Goal: Obtain resource: Download file/media

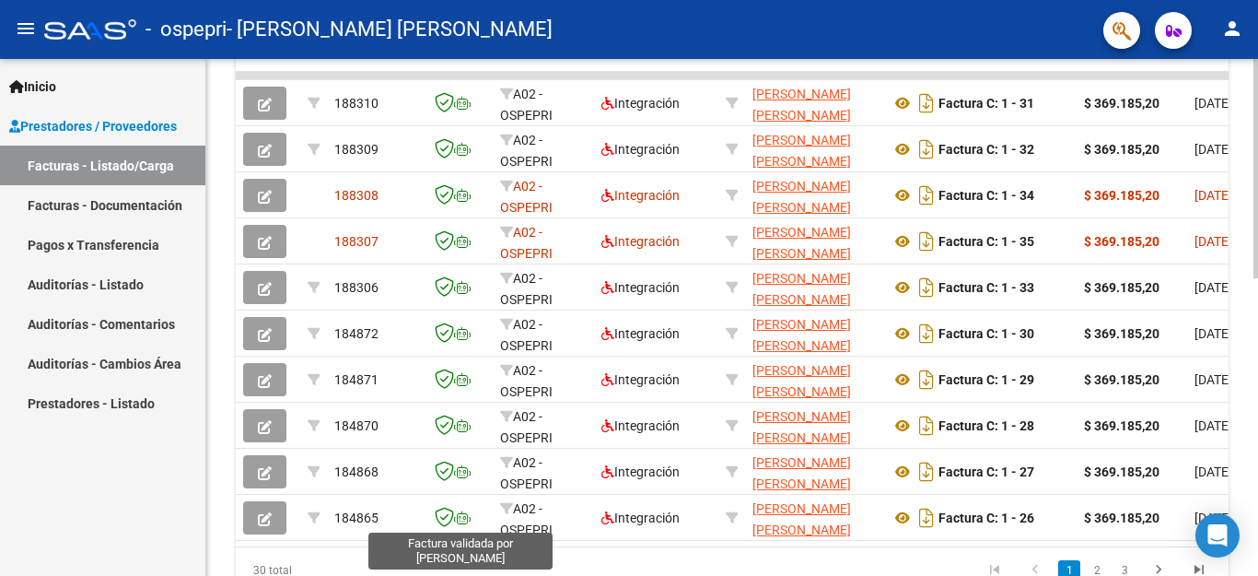
scroll to position [515, 0]
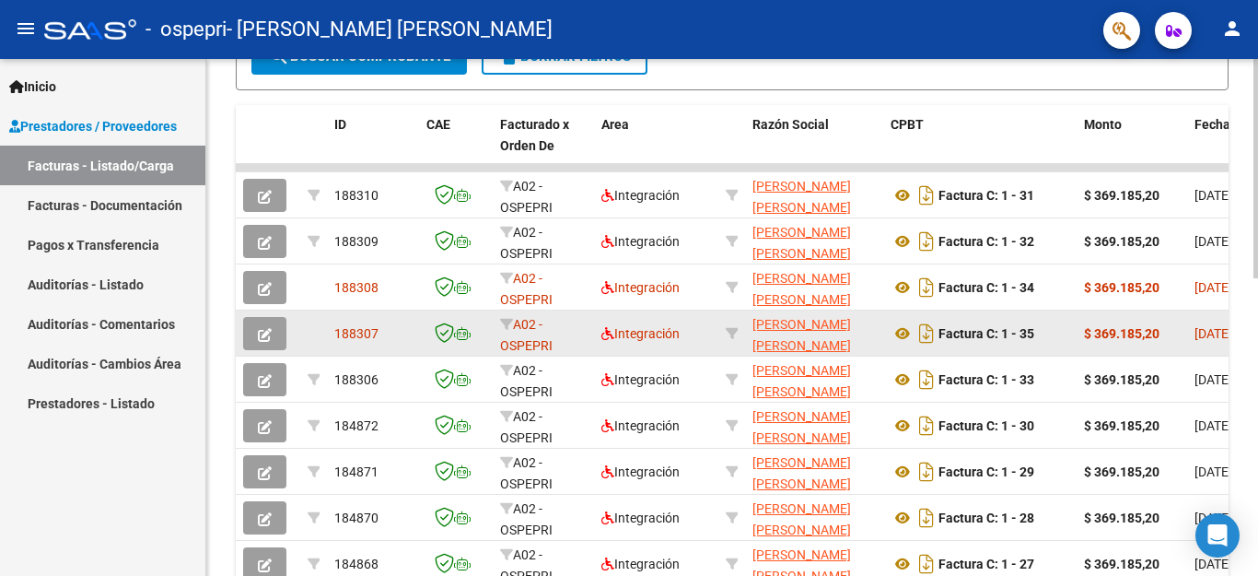
click at [270, 337] on icon "button" at bounding box center [265, 335] width 14 height 14
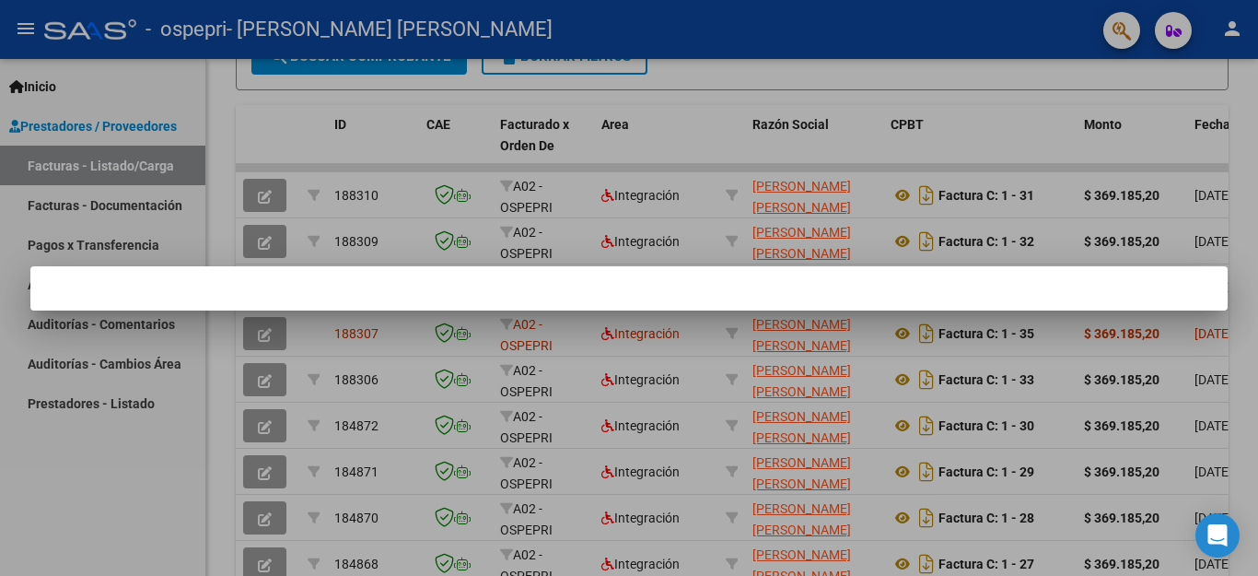
click at [120, 507] on div at bounding box center [629, 288] width 1258 height 576
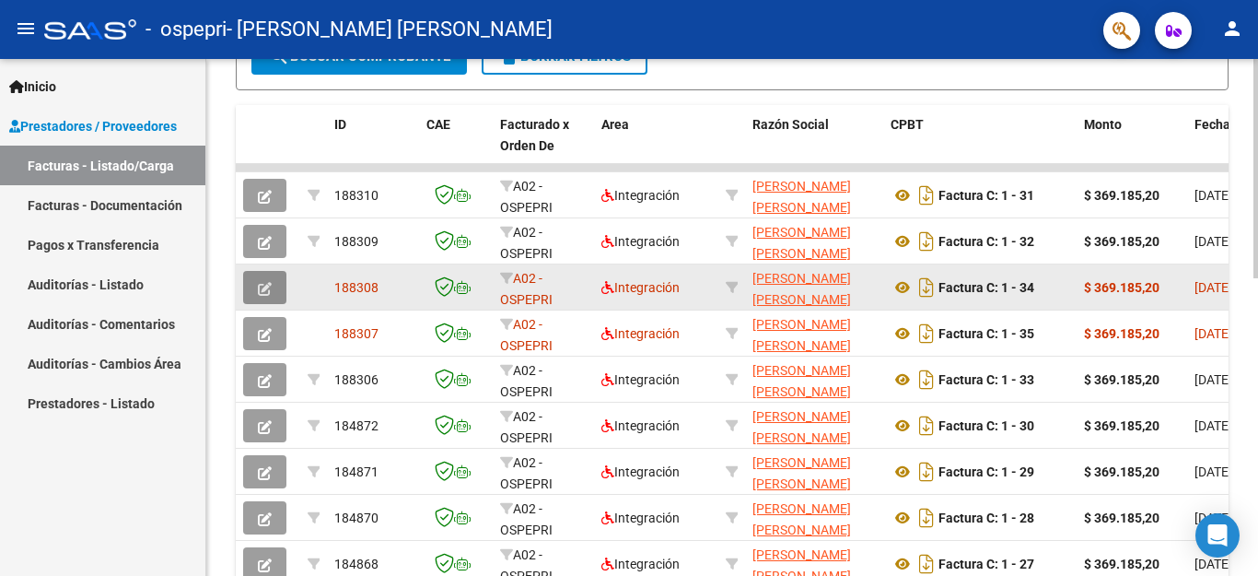
click at [265, 286] on icon "button" at bounding box center [265, 289] width 14 height 14
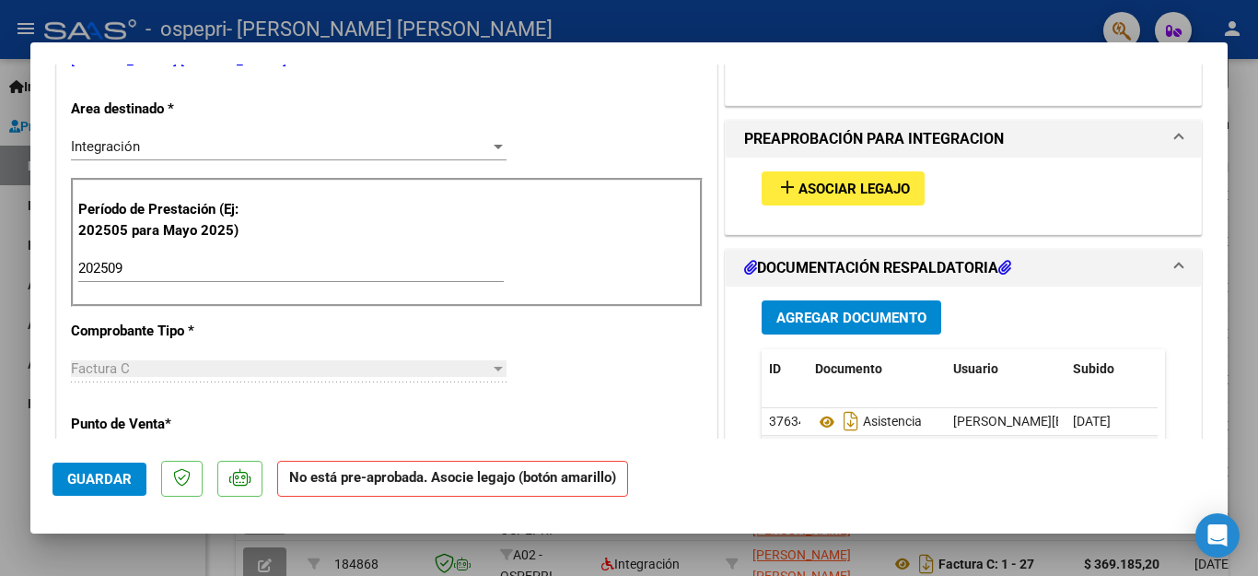
scroll to position [461, 0]
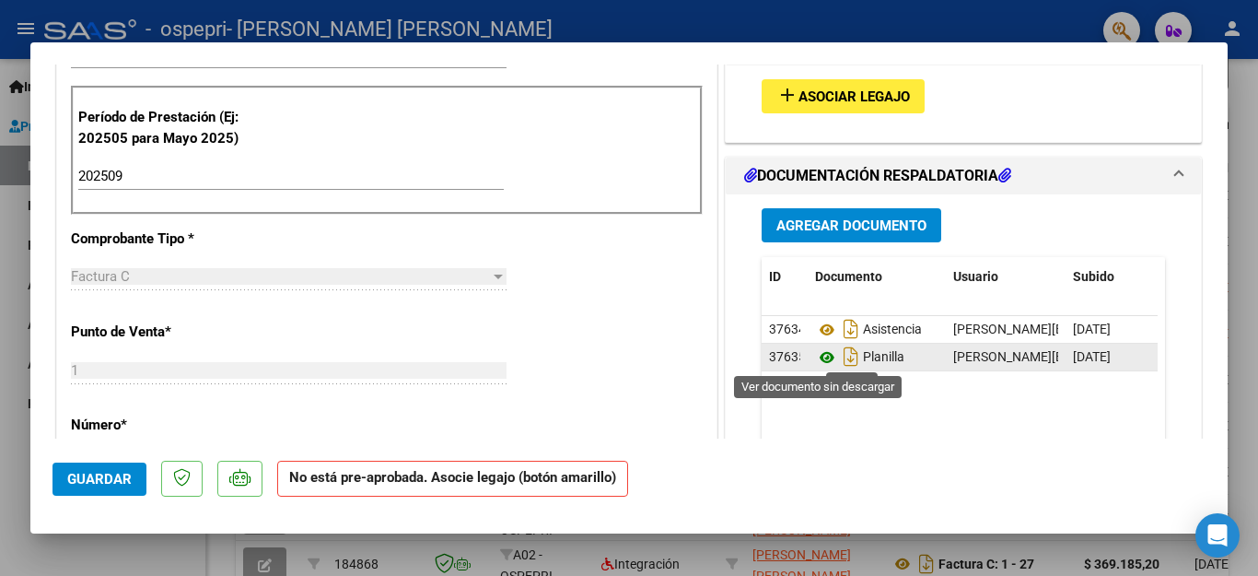
click at [817, 356] on icon at bounding box center [827, 357] width 24 height 22
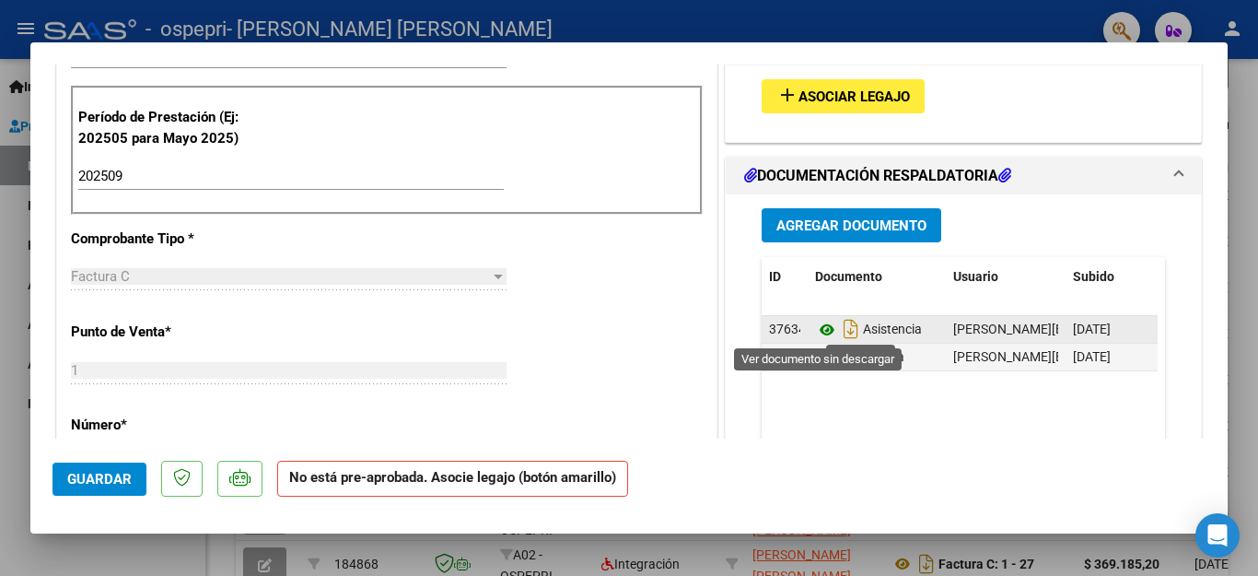
click at [817, 328] on icon at bounding box center [827, 330] width 24 height 22
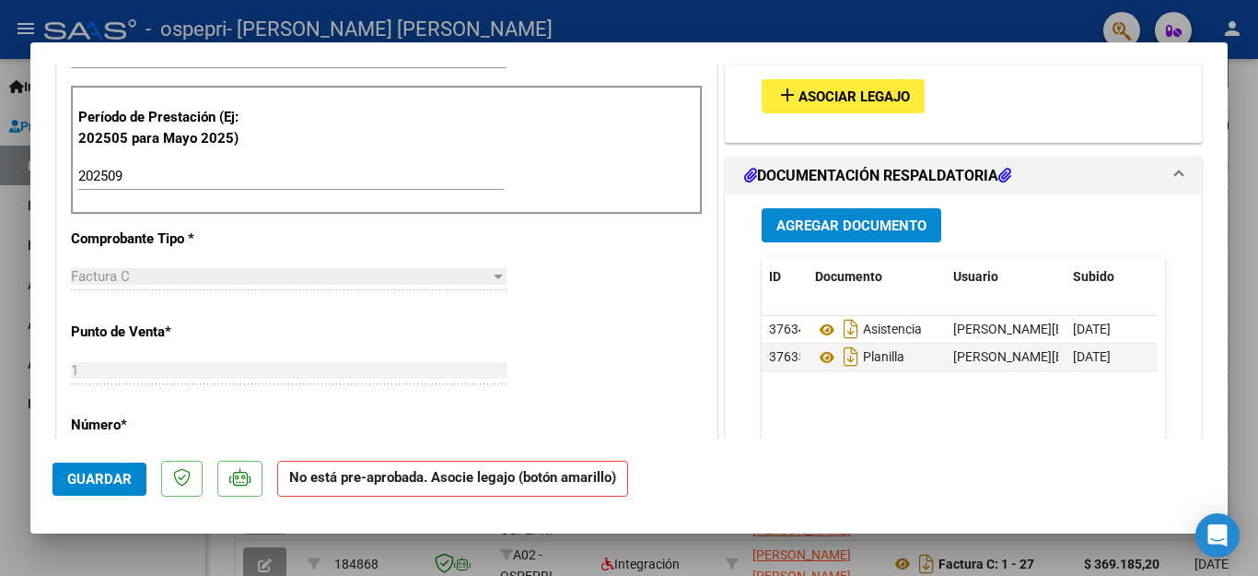
click at [0, 277] on div at bounding box center [629, 288] width 1258 height 576
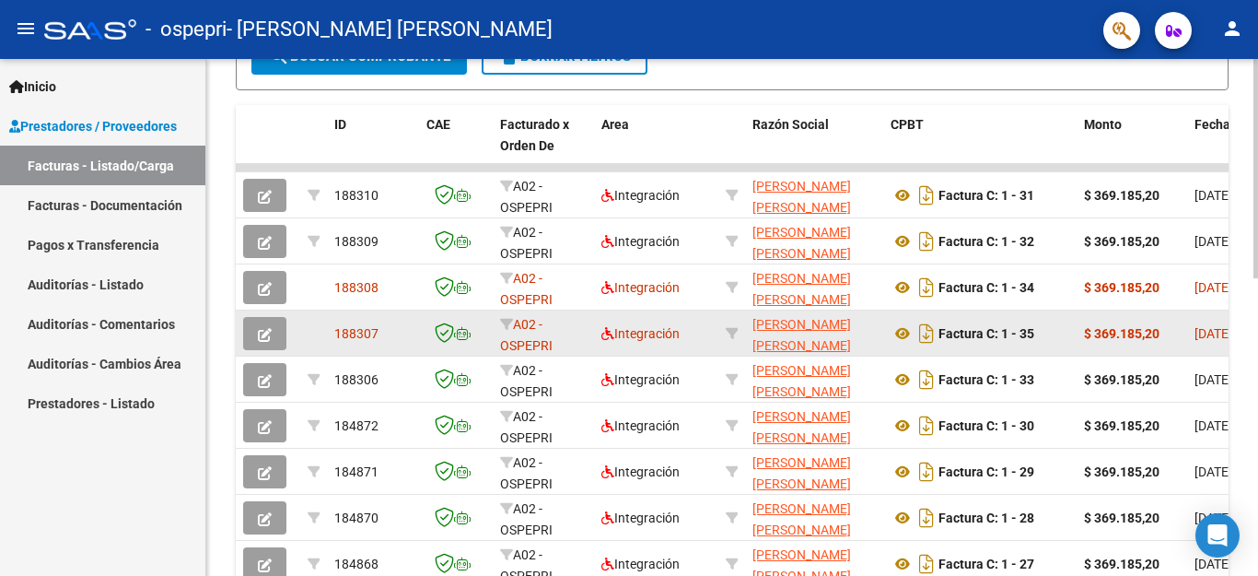
scroll to position [515, 0]
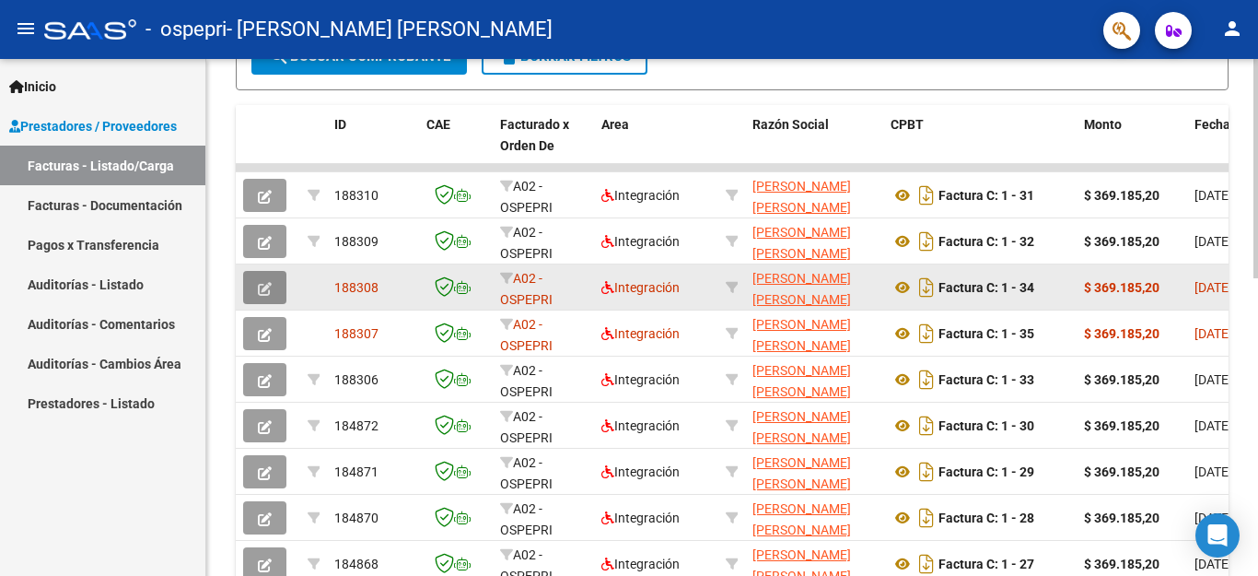
click at [270, 293] on icon "button" at bounding box center [265, 289] width 14 height 14
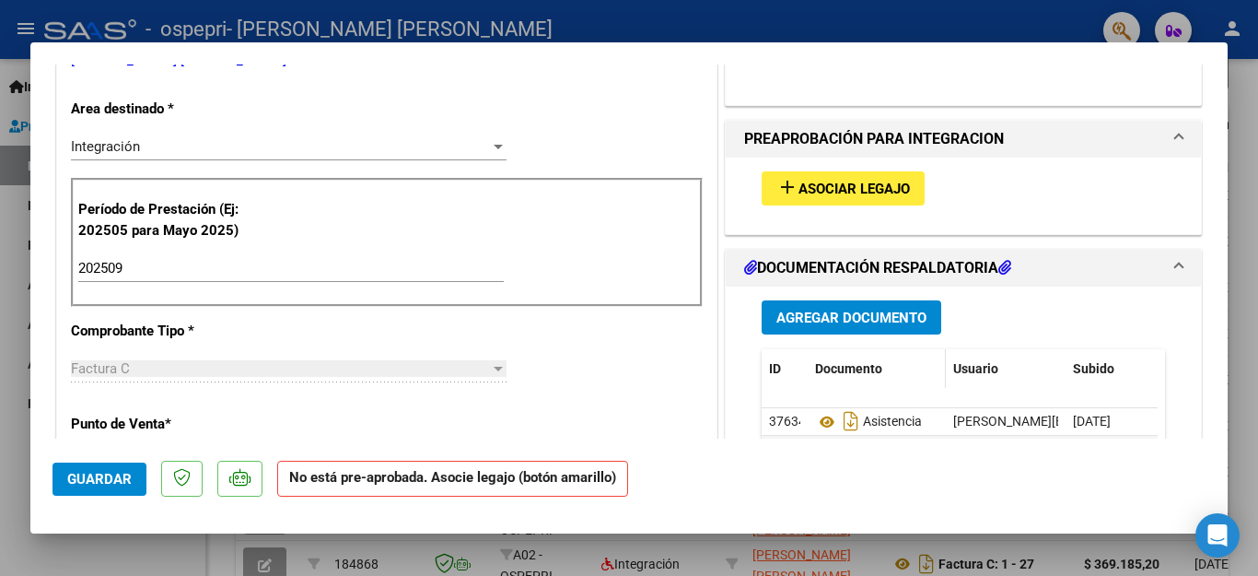
scroll to position [461, 0]
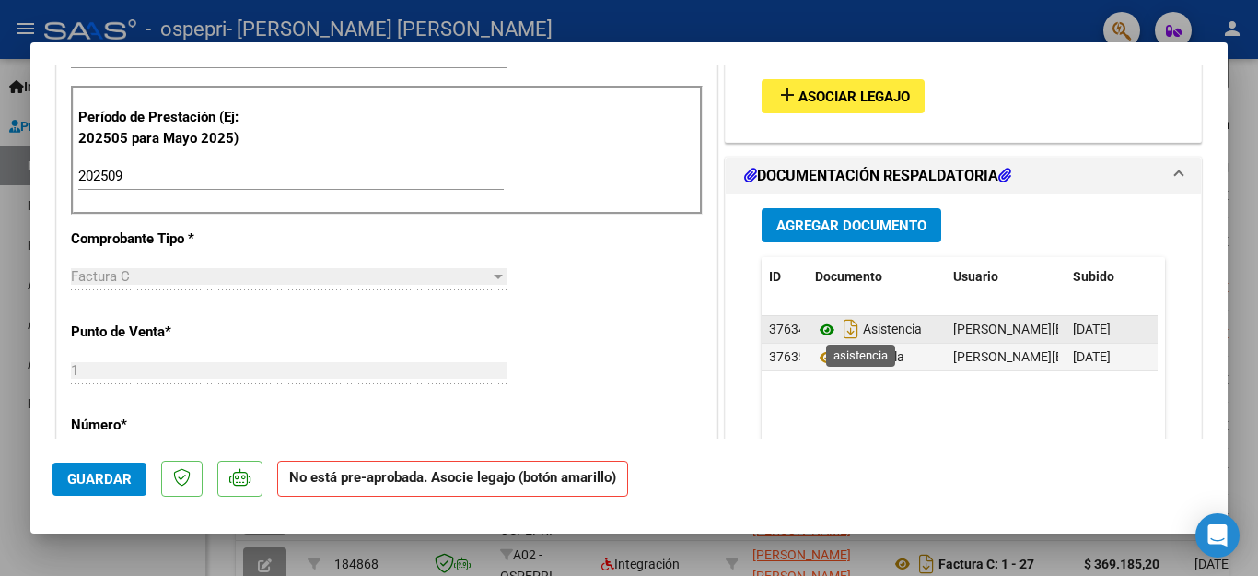
click at [815, 330] on icon at bounding box center [827, 330] width 24 height 22
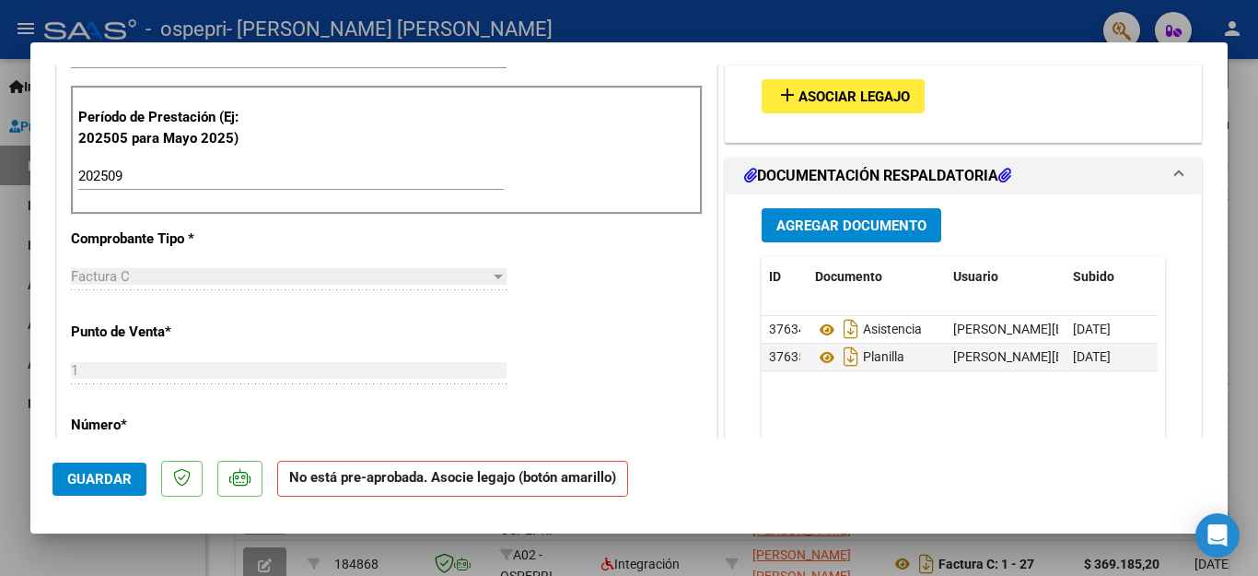
click at [0, 242] on div at bounding box center [629, 288] width 1258 height 576
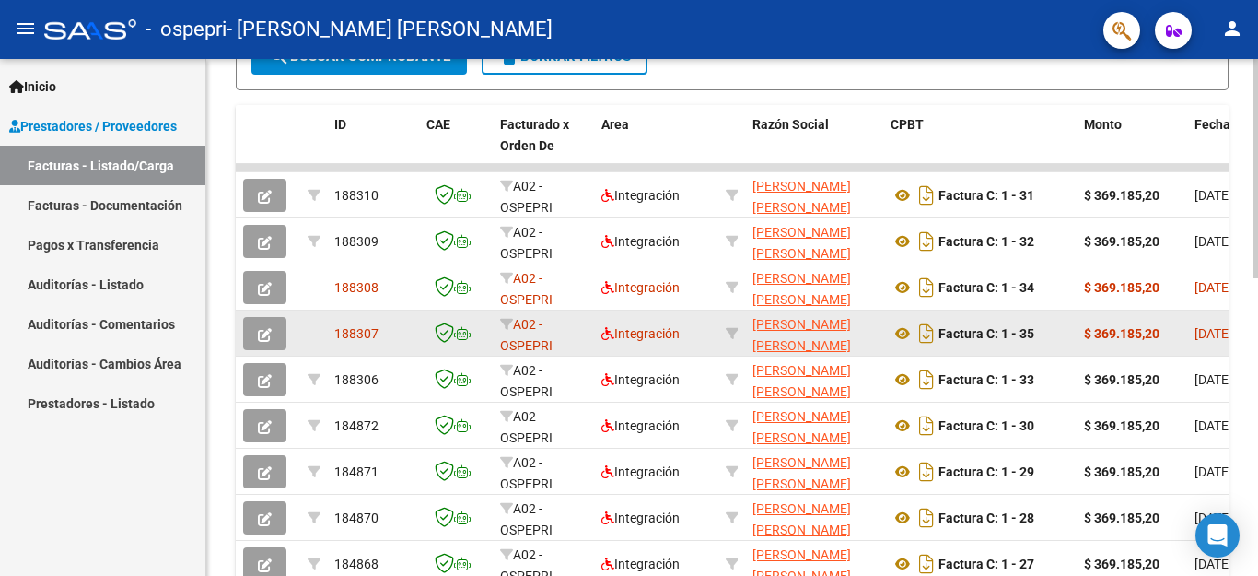
scroll to position [515, 0]
click at [263, 337] on icon "button" at bounding box center [265, 335] width 14 height 14
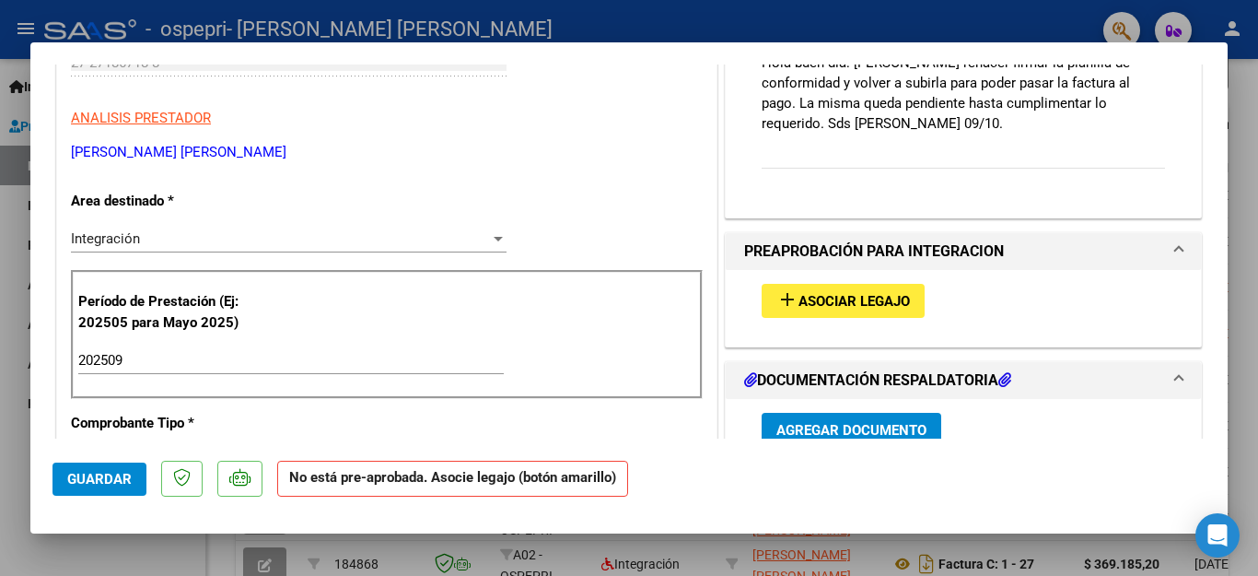
scroll to position [461, 0]
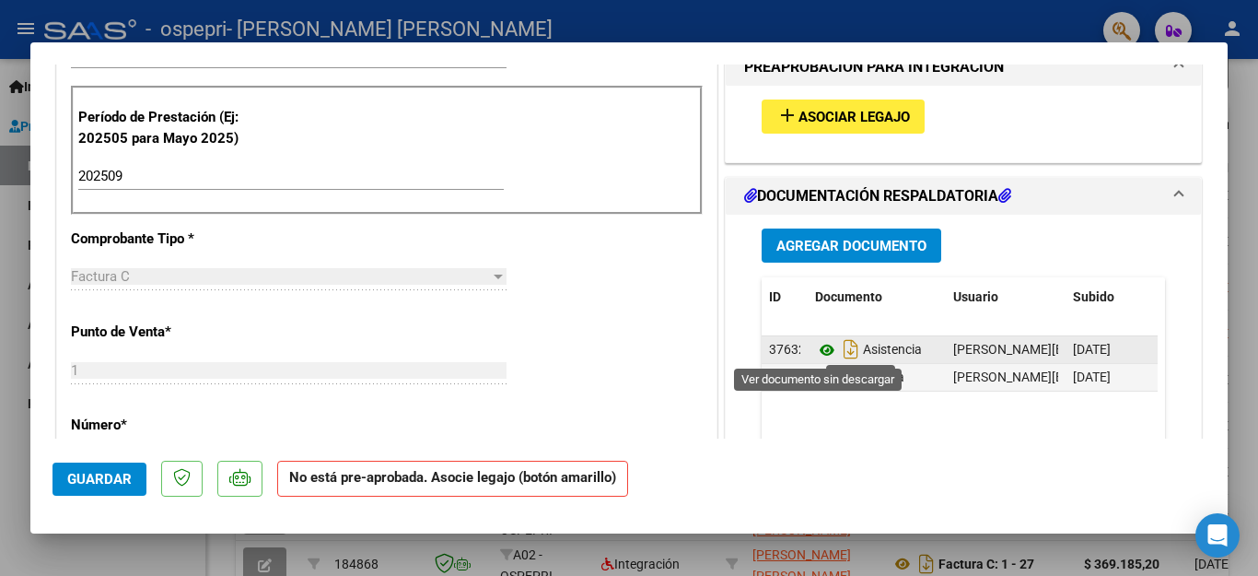
click at [815, 353] on icon at bounding box center [827, 350] width 24 height 22
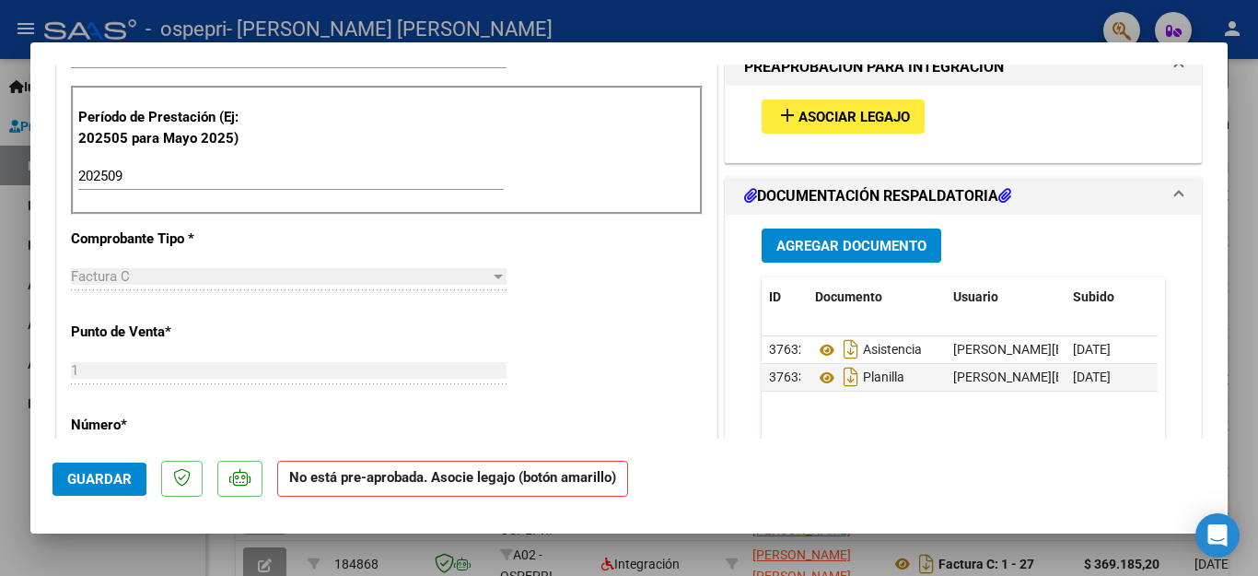
scroll to position [184, 0]
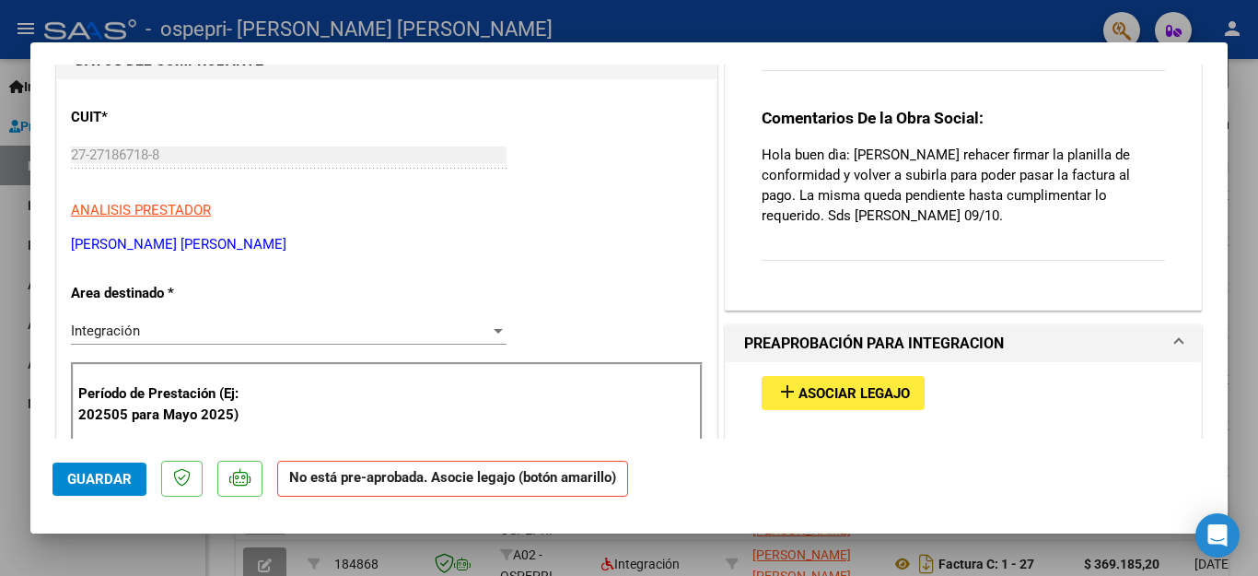
click at [0, 309] on div at bounding box center [629, 288] width 1258 height 576
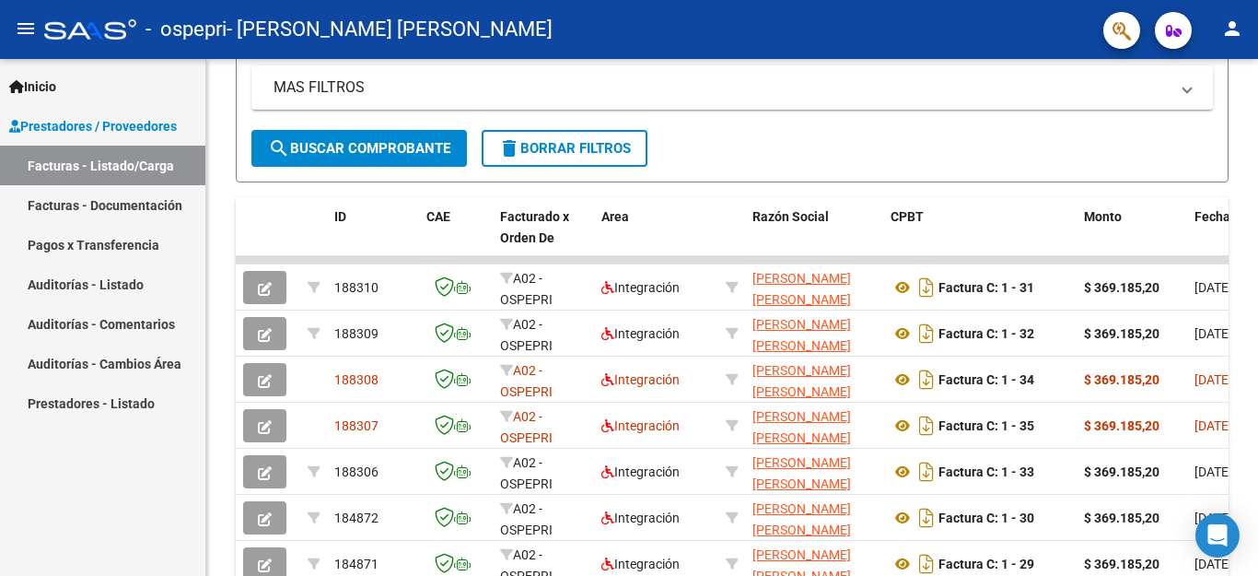
scroll to position [515, 0]
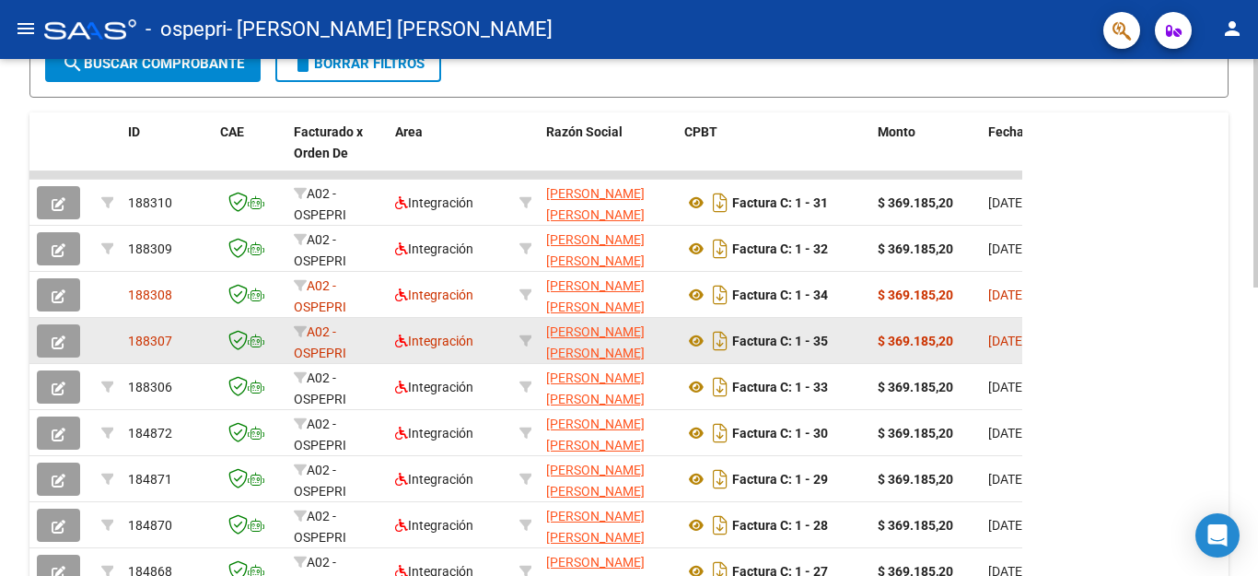
scroll to position [652, 0]
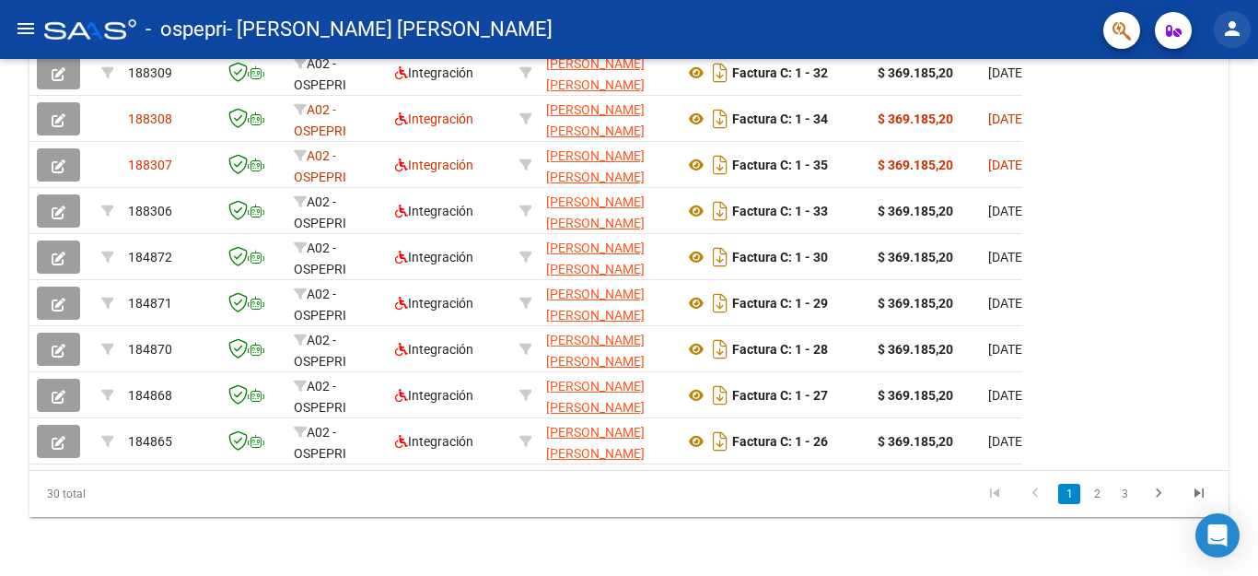
click at [1240, 29] on mat-icon "person" at bounding box center [1232, 29] width 22 height 22
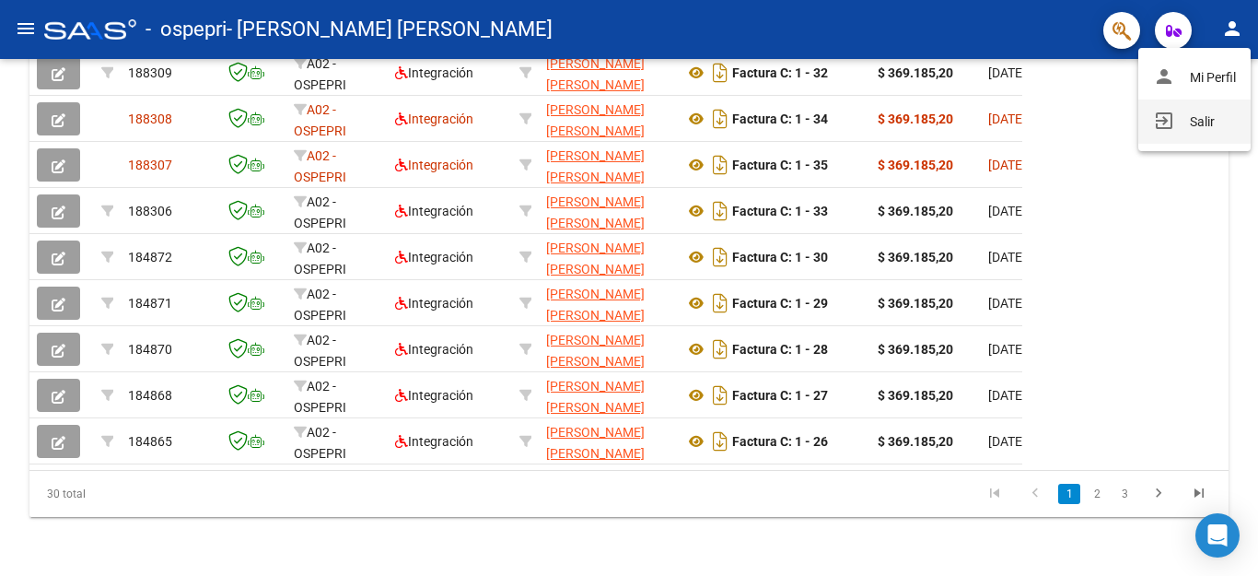
click at [1205, 125] on button "exit_to_app Salir" at bounding box center [1194, 121] width 112 height 44
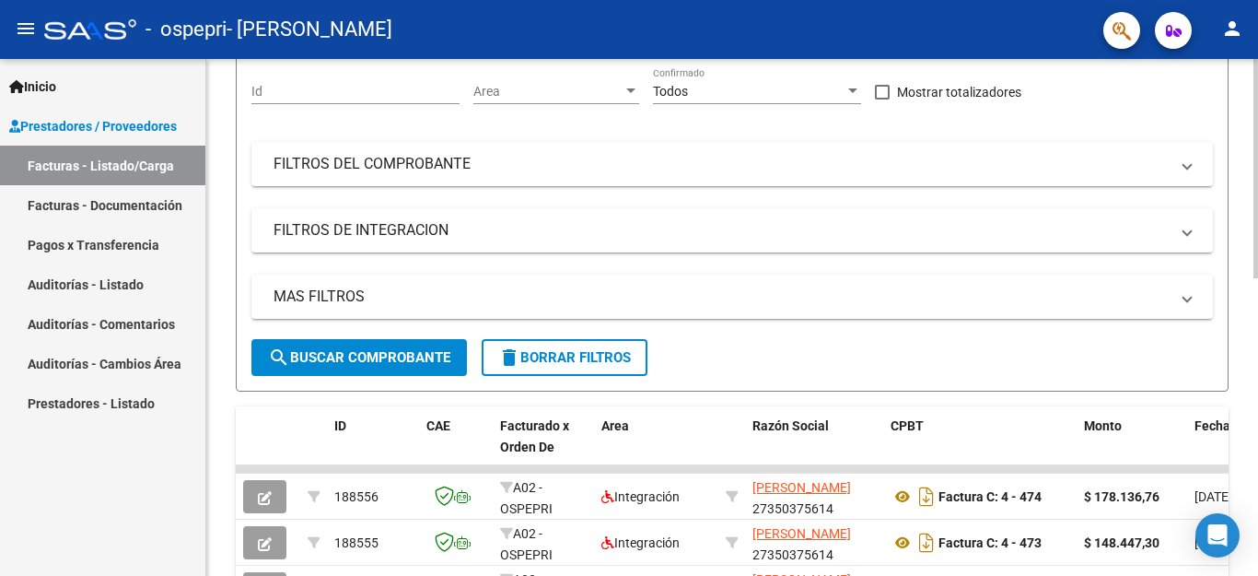
scroll to position [582, 0]
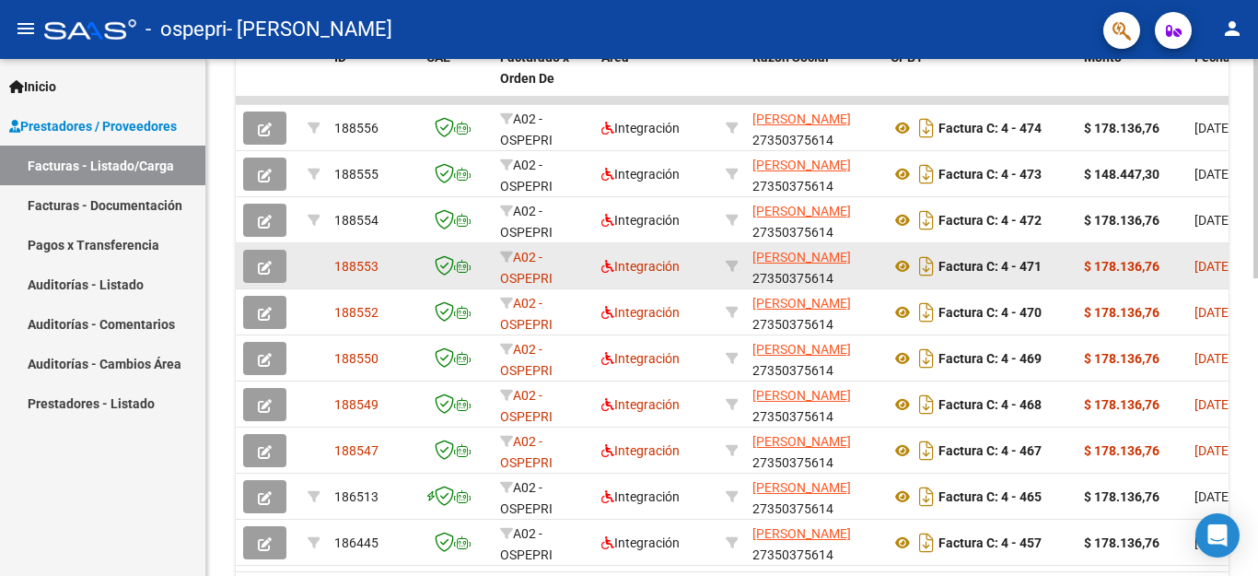
click at [255, 260] on button "button" at bounding box center [264, 266] width 43 height 33
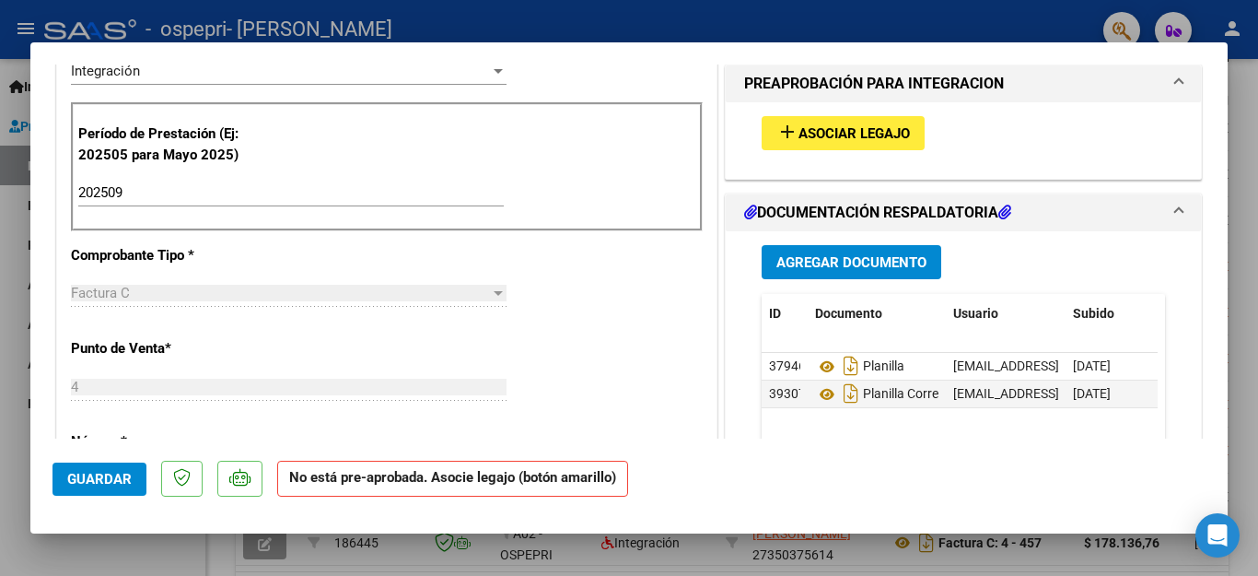
scroll to position [553, 0]
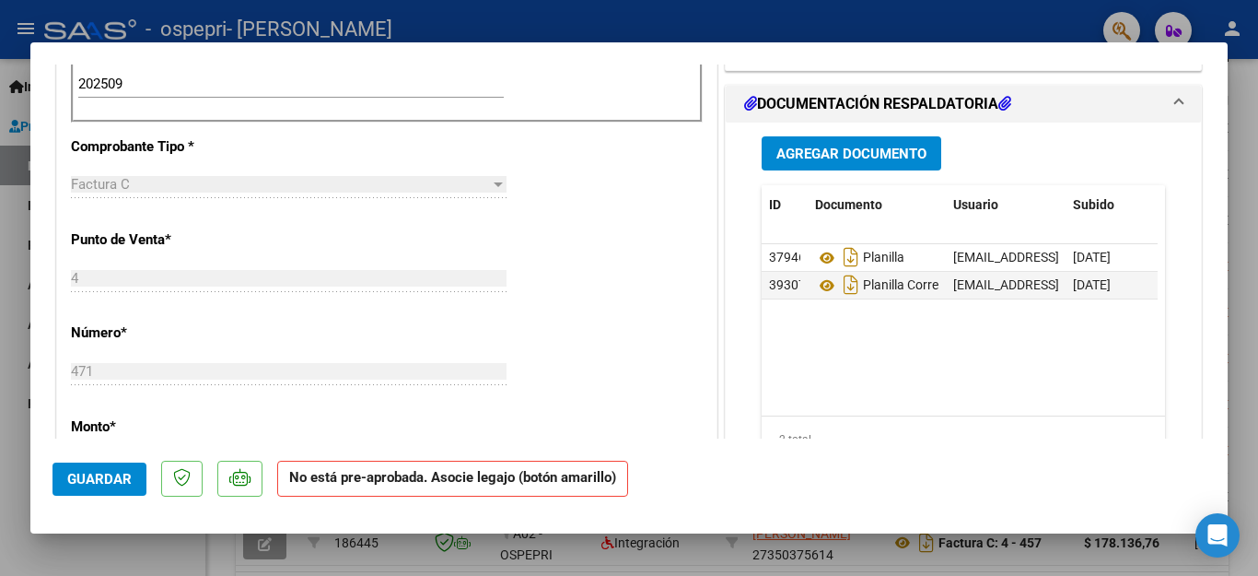
click at [0, 474] on div at bounding box center [629, 288] width 1258 height 576
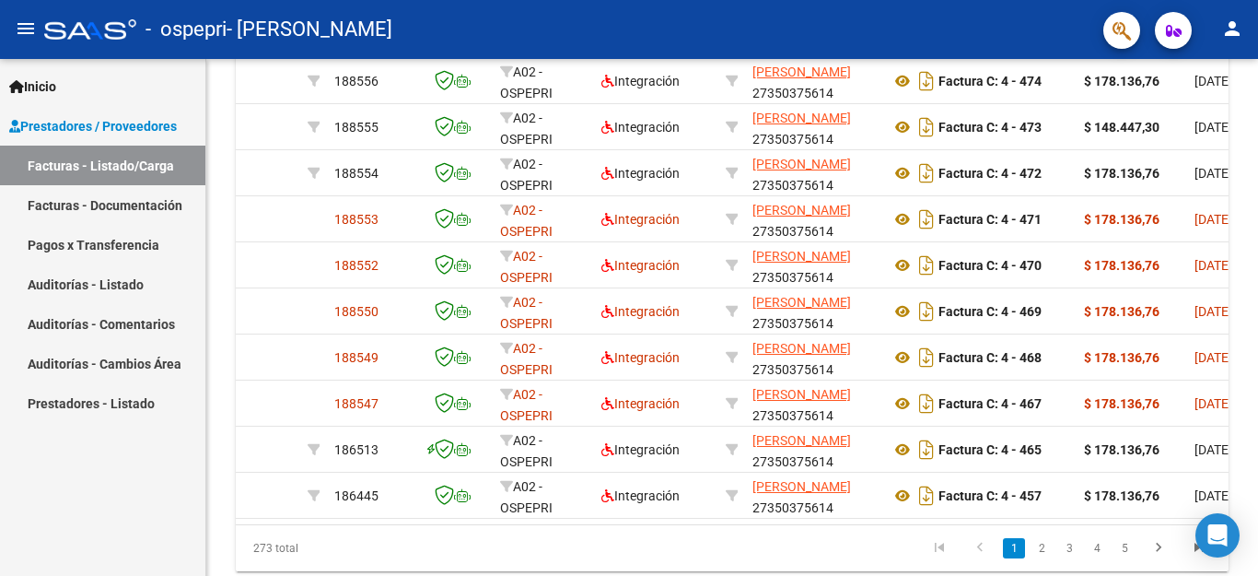
scroll to position [582, 0]
